Goal: Task Accomplishment & Management: Complete application form

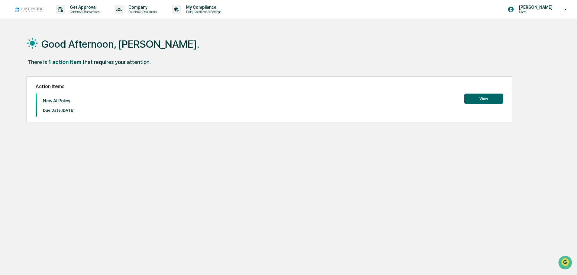
click at [492, 97] on button "View" at bounding box center [484, 99] width 39 height 10
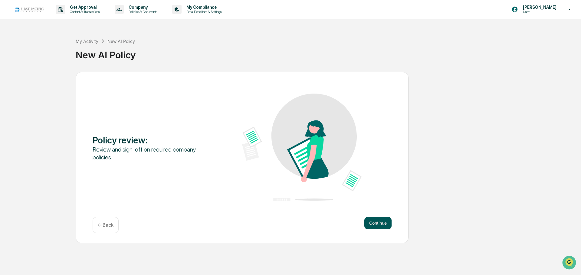
click at [376, 223] on button "Continue" at bounding box center [377, 223] width 27 height 12
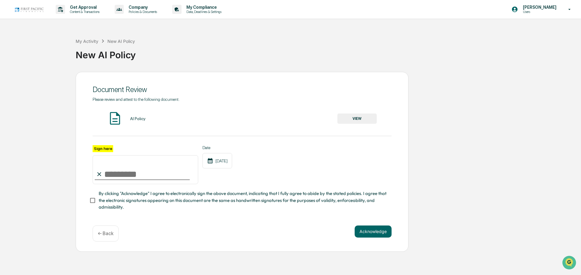
click at [355, 118] on button "VIEW" at bounding box center [356, 119] width 39 height 10
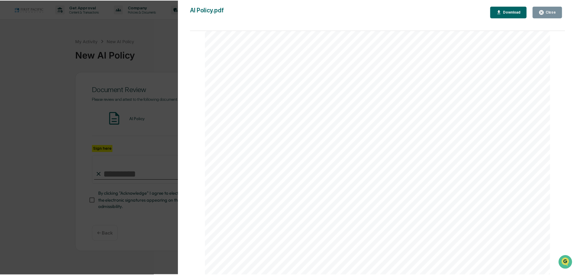
scroll to position [218, 0]
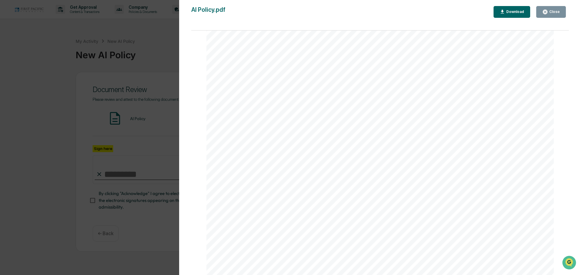
drag, startPoint x: 546, startPoint y: 11, endPoint x: 536, endPoint y: 26, distance: 17.4
click at [546, 11] on icon "button" at bounding box center [545, 12] width 6 height 6
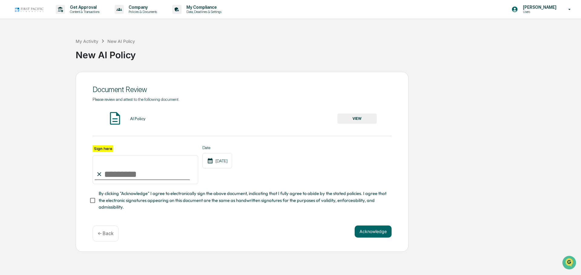
click at [121, 172] on input "Sign here" at bounding box center [146, 169] width 106 height 29
type input "**********"
click at [372, 235] on button "Acknowledge" at bounding box center [372, 232] width 37 height 12
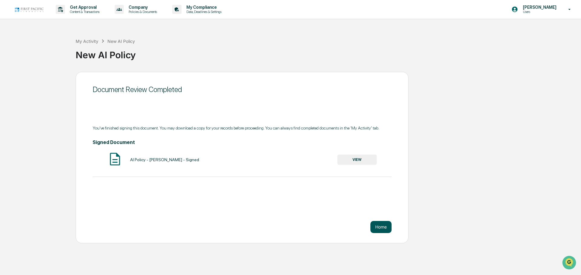
click at [376, 229] on button "Home" at bounding box center [380, 227] width 21 height 12
